Goal: Information Seeking & Learning: Learn about a topic

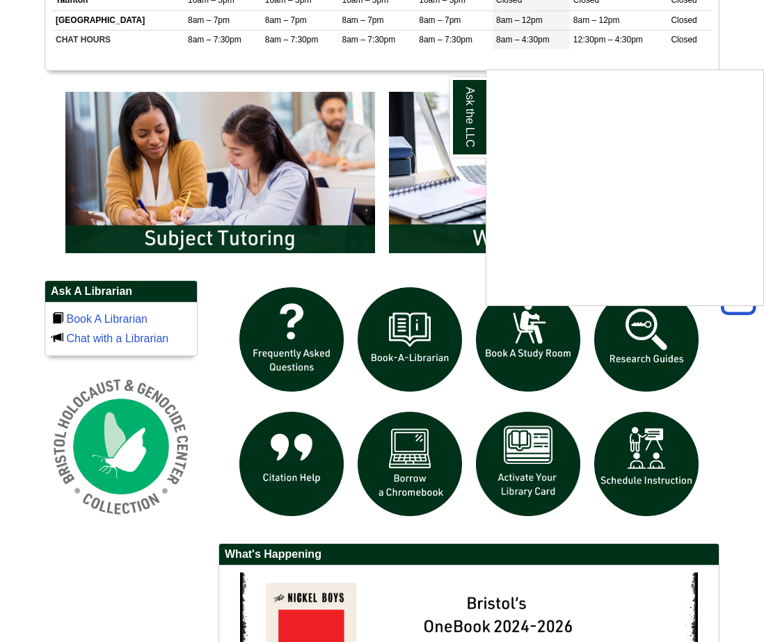
scroll to position [691, 0]
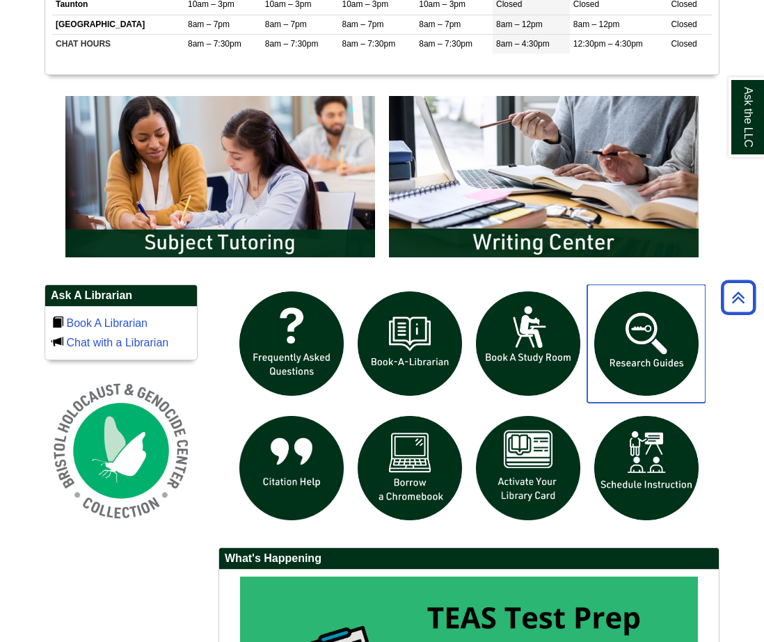
click at [638, 357] on img "slideshow" at bounding box center [646, 343] width 118 height 118
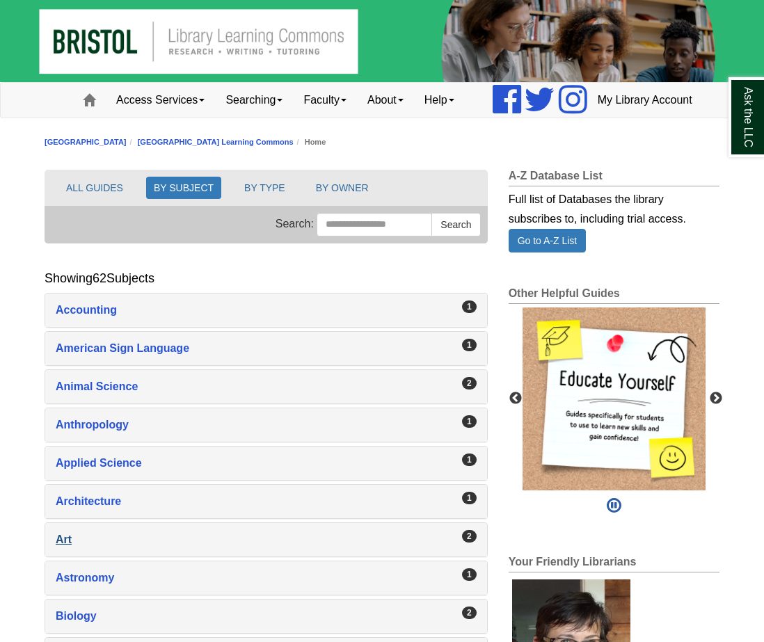
click at [273, 549] on div "Art , 2 guides" at bounding box center [266, 539] width 421 height 19
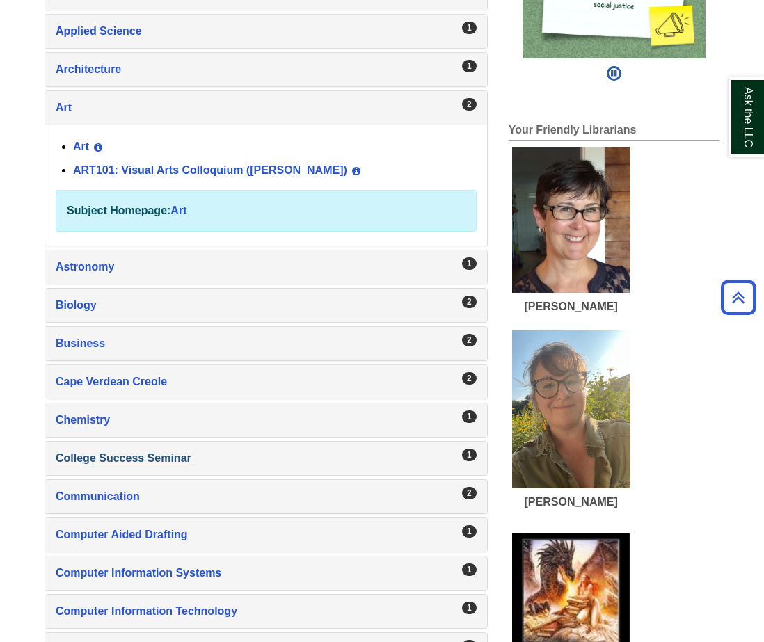
scroll to position [437, 0]
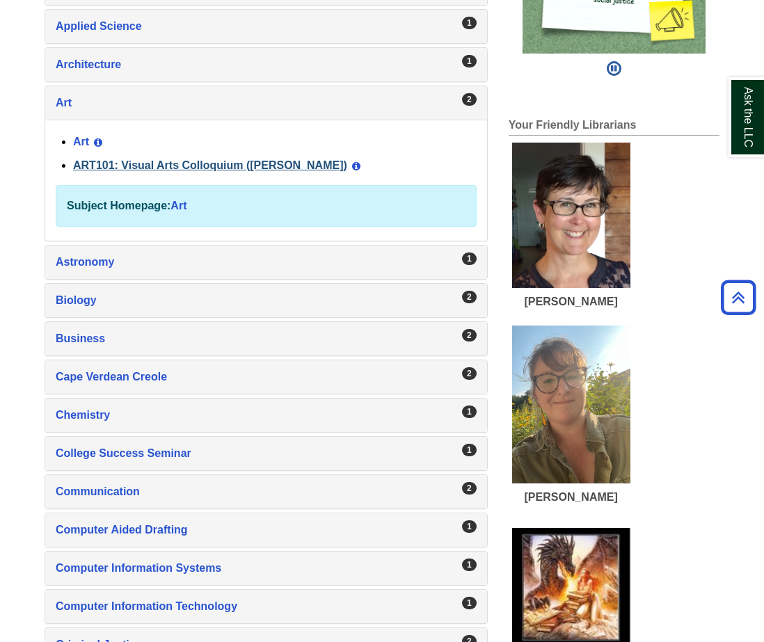
click at [261, 171] on link "ART101: Visual Arts Colloquium (Millard)" at bounding box center [210, 165] width 274 height 12
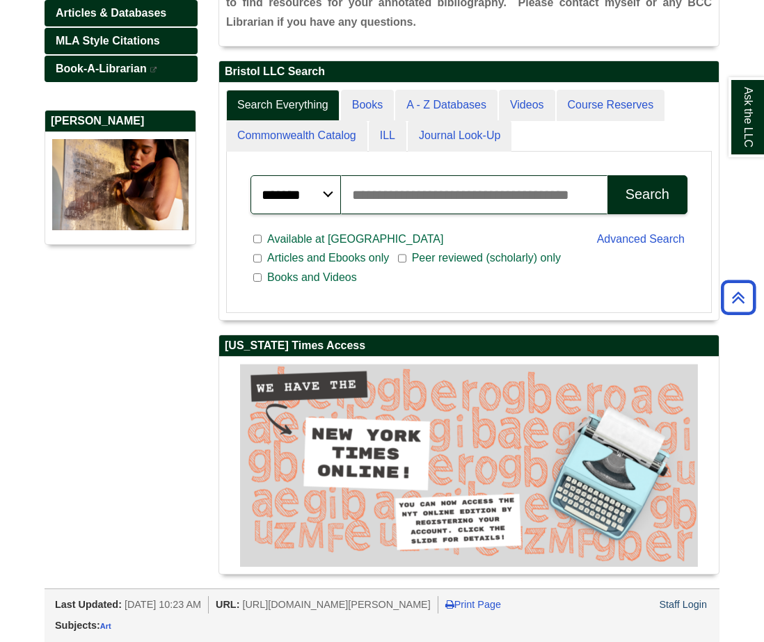
scroll to position [257, 0]
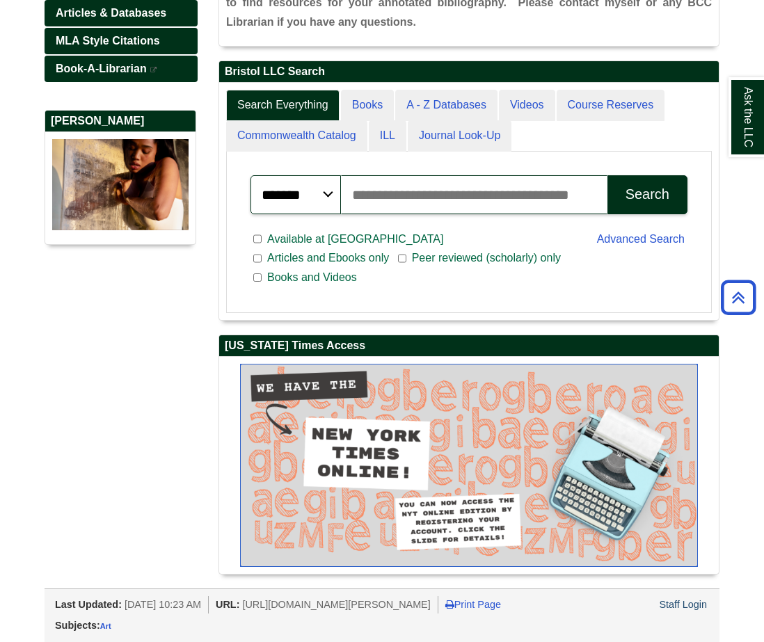
click at [471, 442] on img "slideshow" at bounding box center [469, 465] width 458 height 203
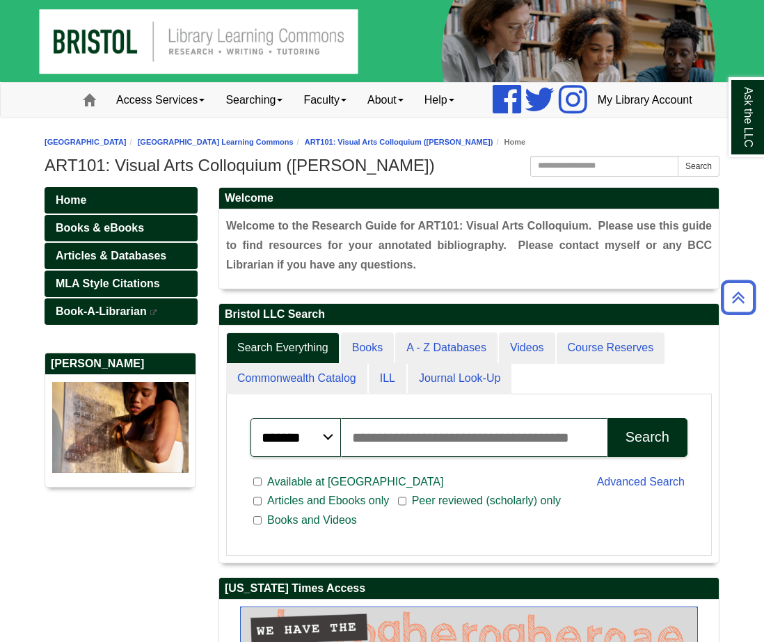
scroll to position [0, 0]
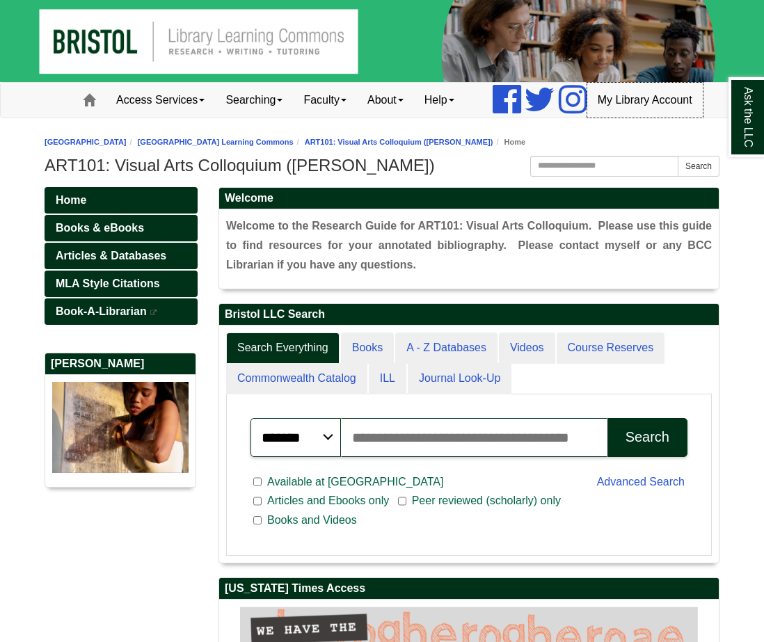
click at [630, 118] on link "My Library Account" at bounding box center [644, 100] width 115 height 35
click at [127, 261] on span "Articles & Databases" at bounding box center [111, 256] width 111 height 12
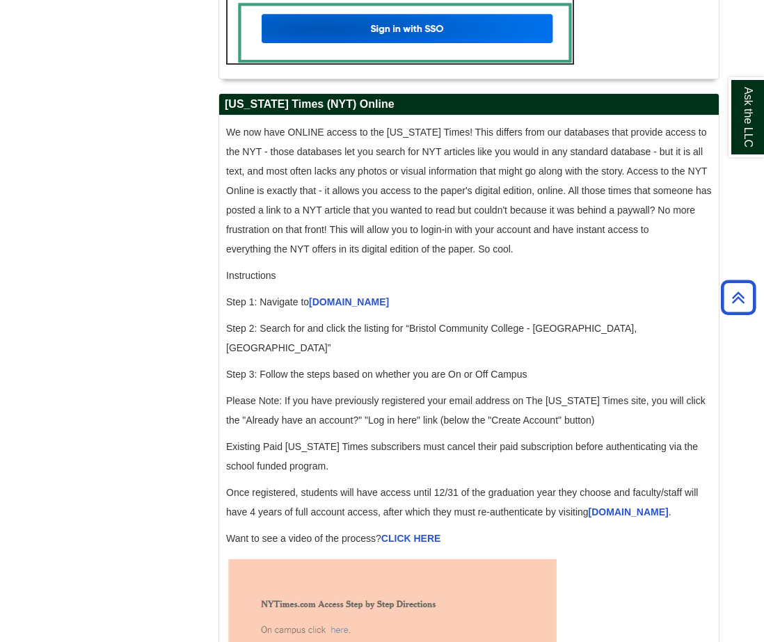
scroll to position [1366, 0]
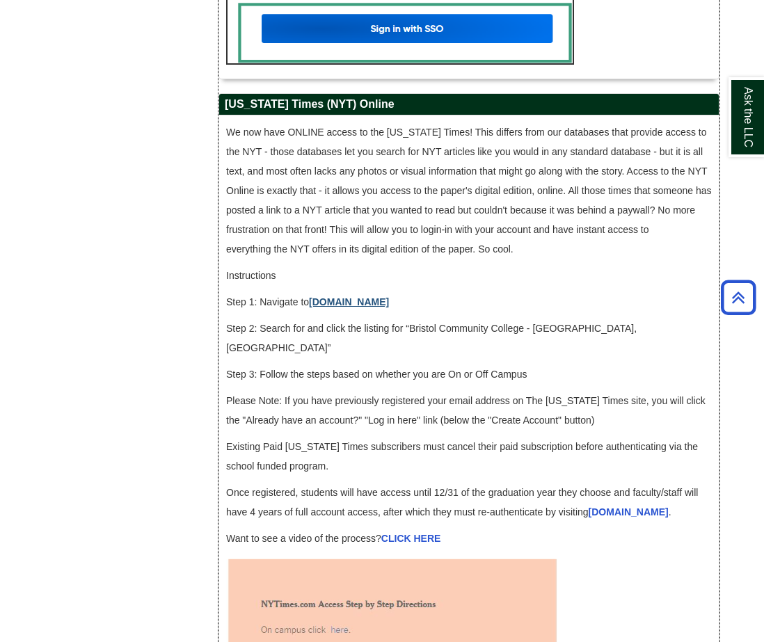
click at [348, 307] on link "[DOMAIN_NAME]" at bounding box center [349, 301] width 80 height 11
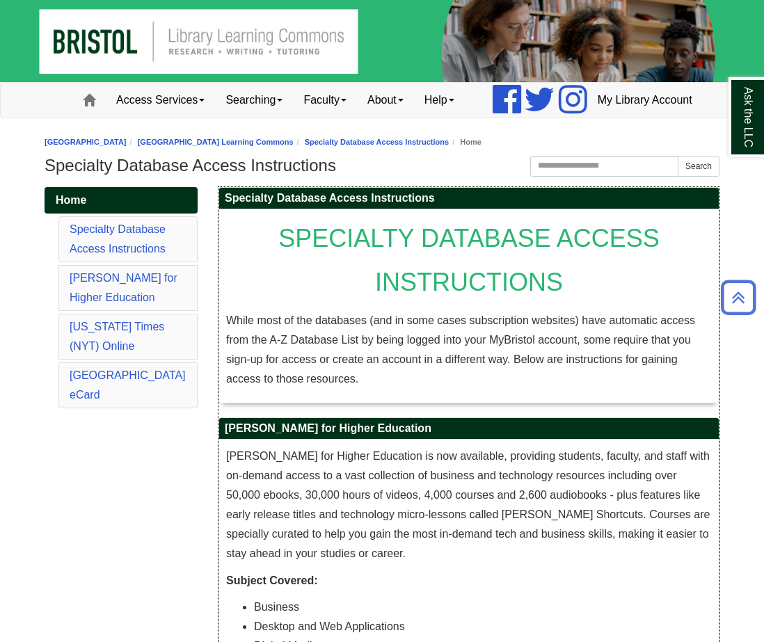
scroll to position [0, 0]
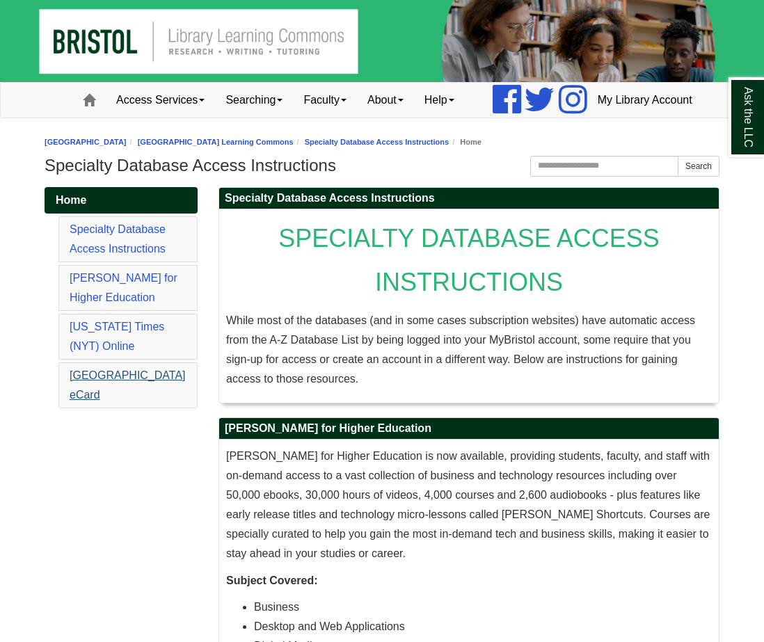
click at [104, 401] on link "Boston Public Library eCard" at bounding box center [128, 384] width 116 height 31
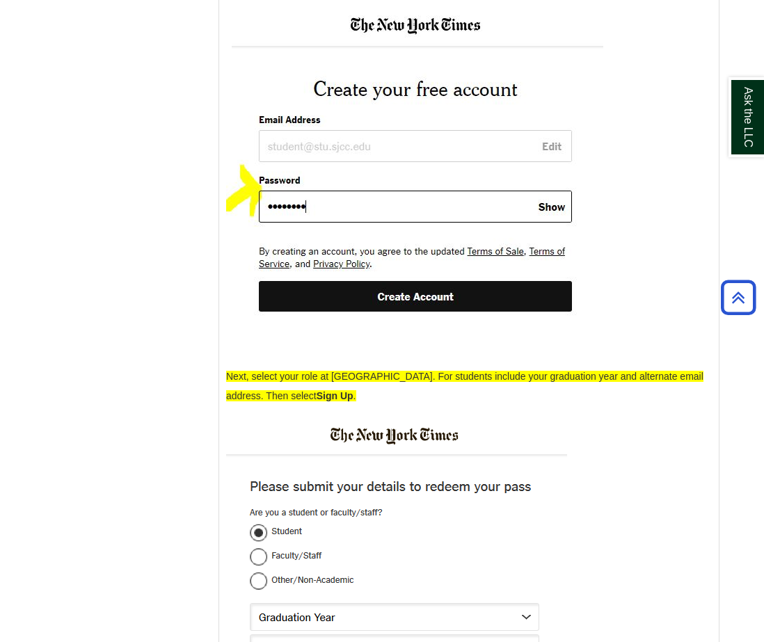
scroll to position [3130, 0]
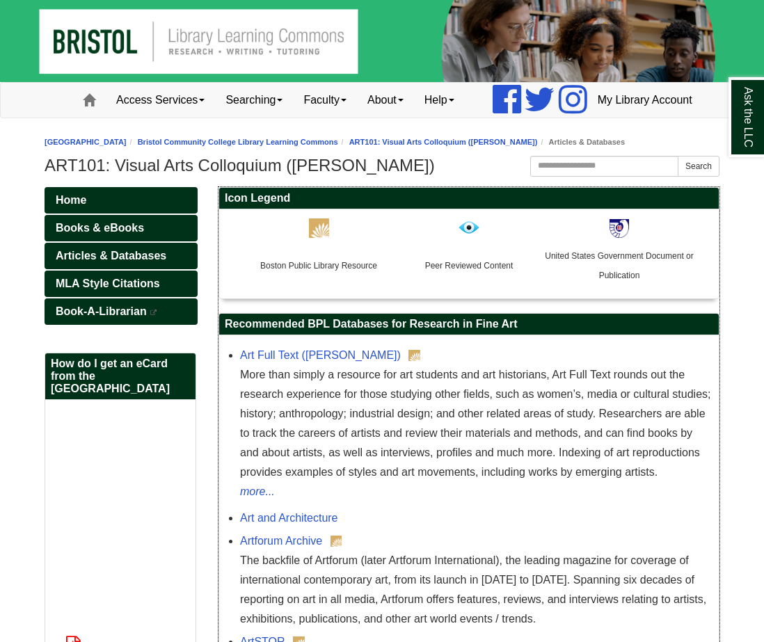
click at [319, 238] on img at bounding box center [319, 227] width 20 height 19
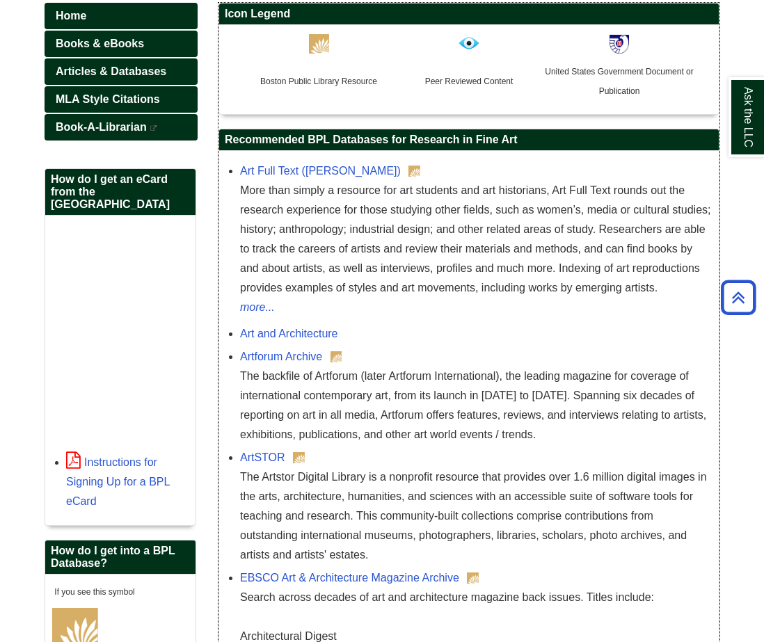
scroll to position [184, 0]
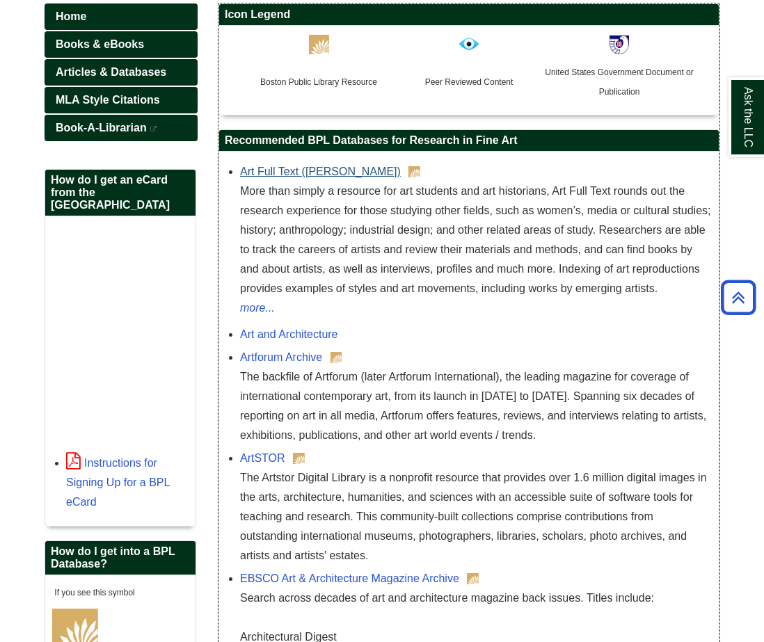
click at [294, 177] on link "Art Full Text ([PERSON_NAME])" at bounding box center [320, 172] width 161 height 12
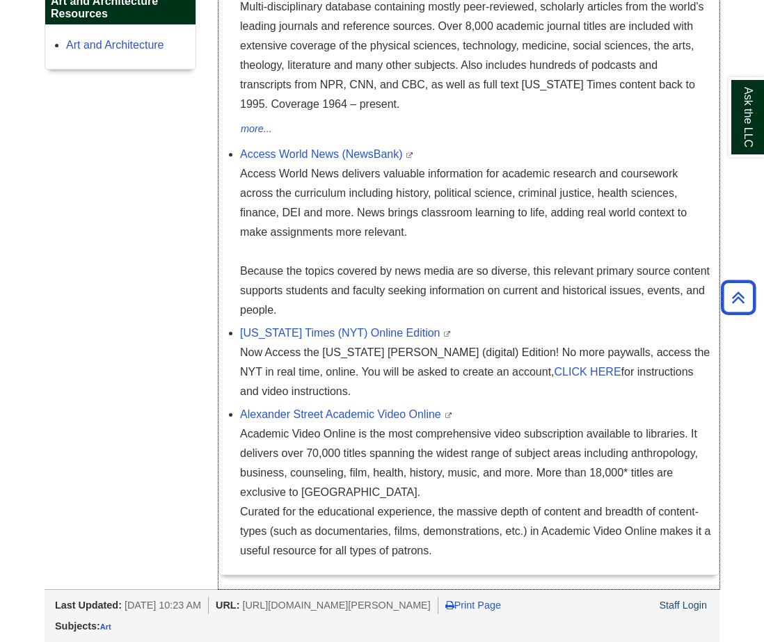
scroll to position [1277, 0]
click at [314, 330] on link "[US_STATE] Times (NYT) Online Edition" at bounding box center [340, 333] width 200 height 12
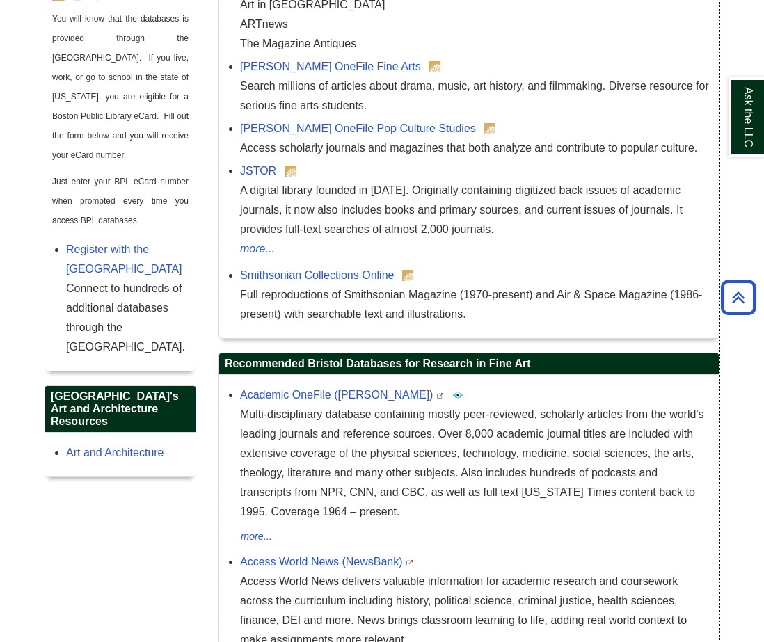
scroll to position [827, 0]
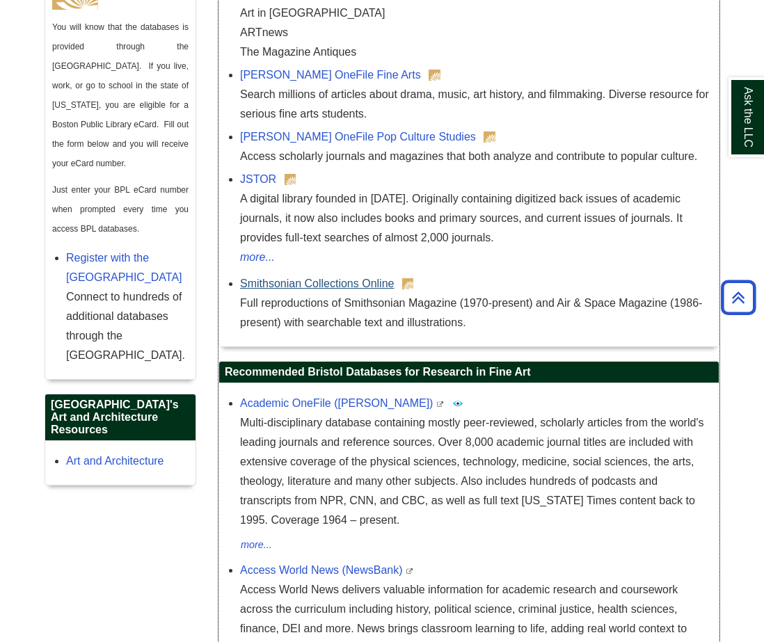
click at [345, 289] on link "Smithsonian Collections Online" at bounding box center [317, 283] width 154 height 12
click at [266, 185] on link "JSTOR" at bounding box center [258, 179] width 36 height 12
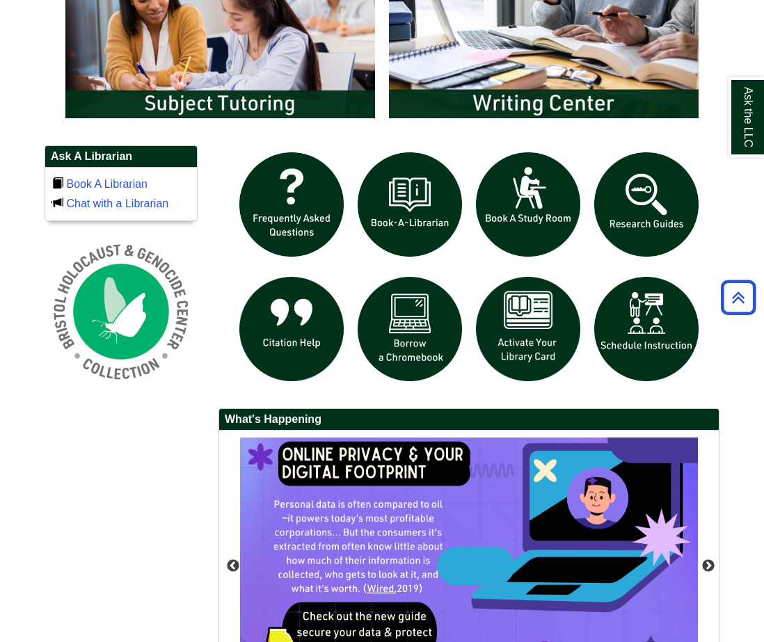
scroll to position [831, 0]
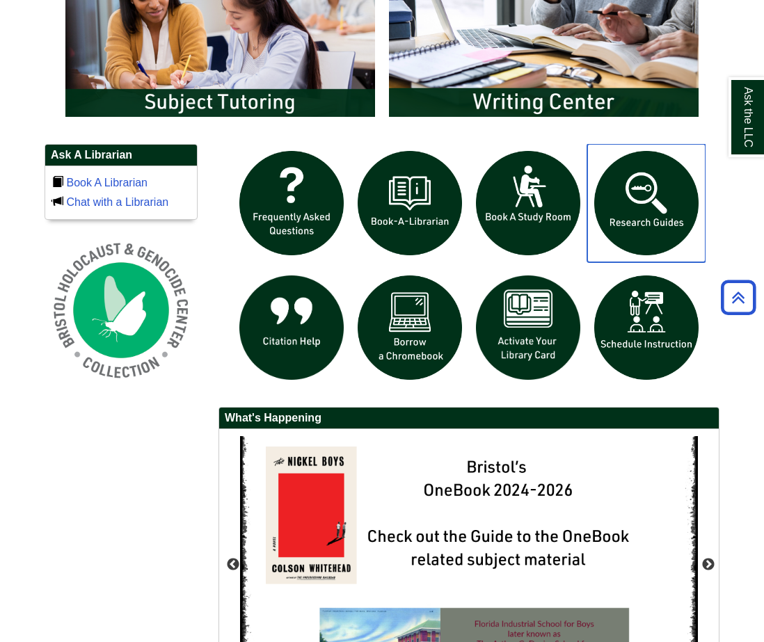
click at [647, 232] on img "slideshow" at bounding box center [646, 203] width 118 height 118
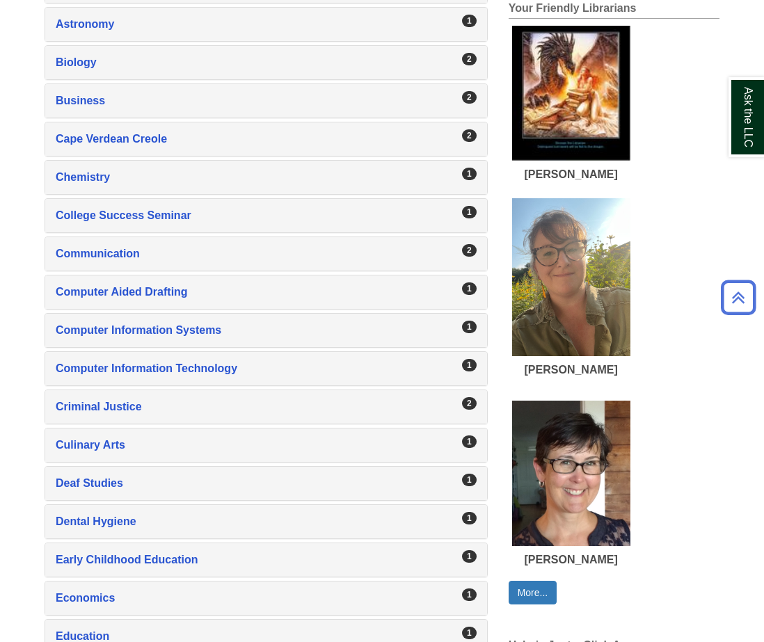
scroll to position [556, 0]
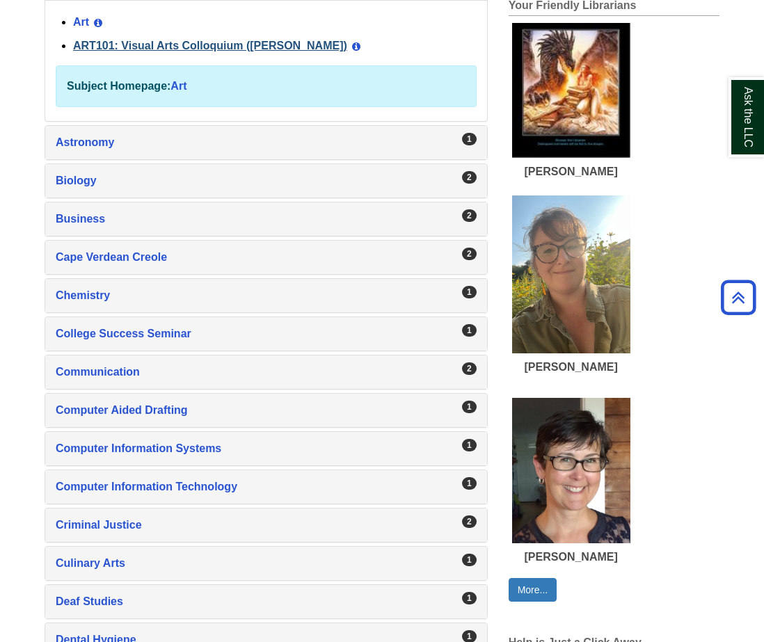
click at [203, 51] on link "ART101: Visual Arts Colloquium ([PERSON_NAME])" at bounding box center [210, 46] width 274 height 12
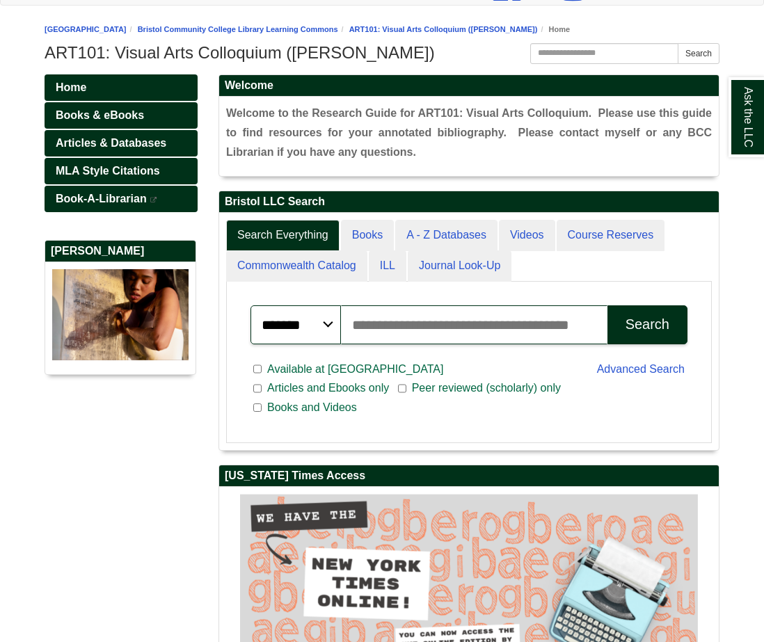
scroll to position [113, 0]
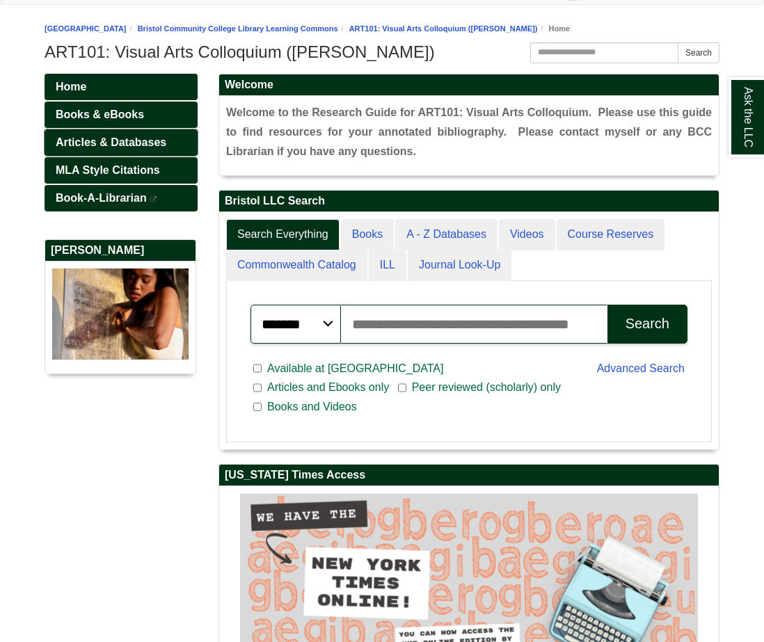
click at [134, 148] on span "Articles & Databases" at bounding box center [111, 142] width 111 height 12
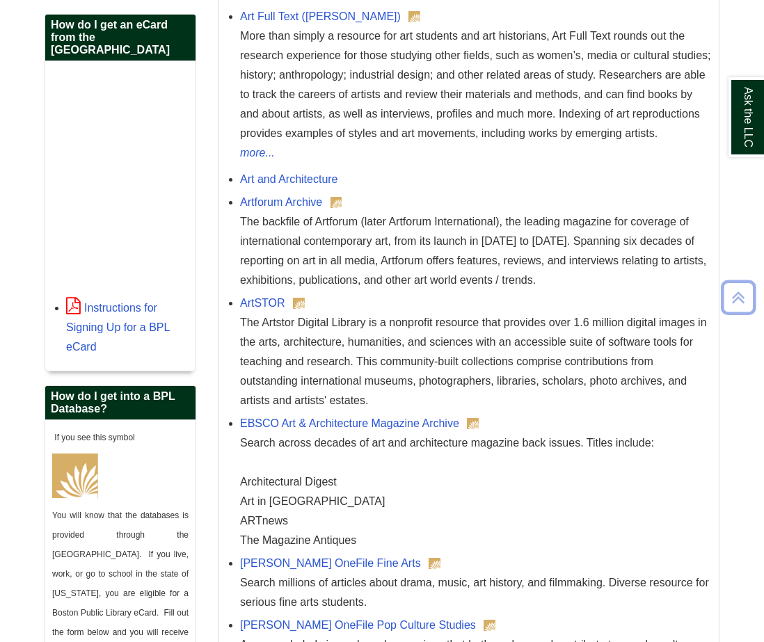
scroll to position [343, 0]
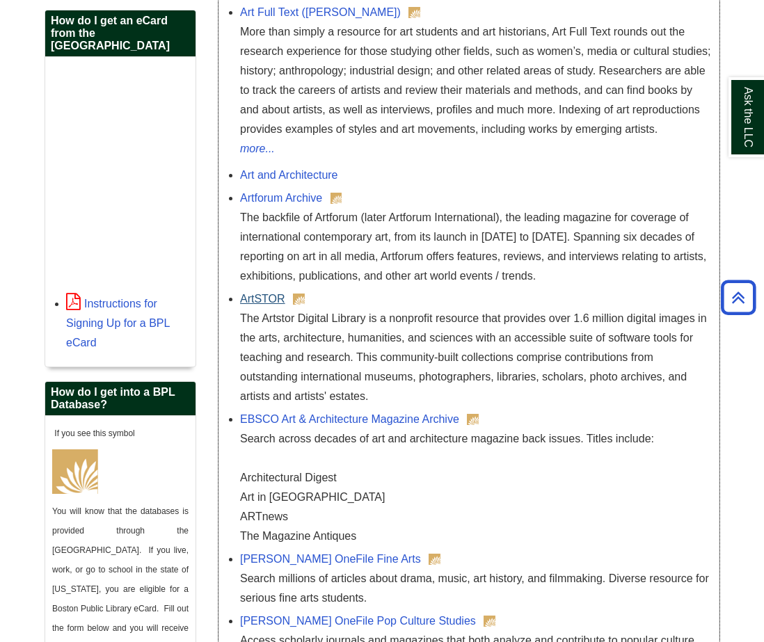
click at [262, 305] on link "ArtSTOR" at bounding box center [262, 299] width 45 height 12
